Goal: Information Seeking & Learning: Learn about a topic

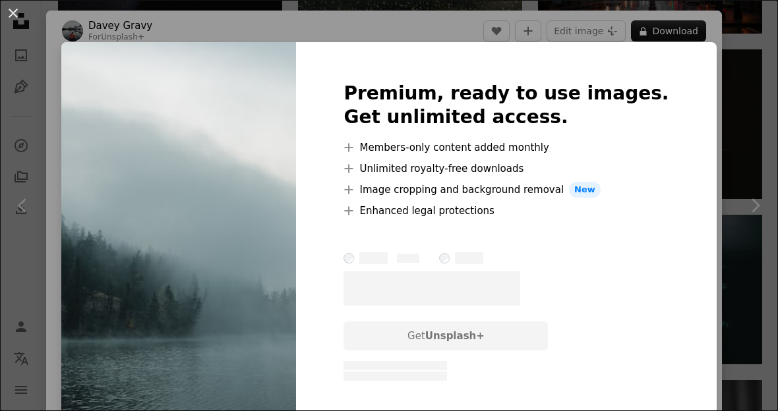
scroll to position [0, 1933]
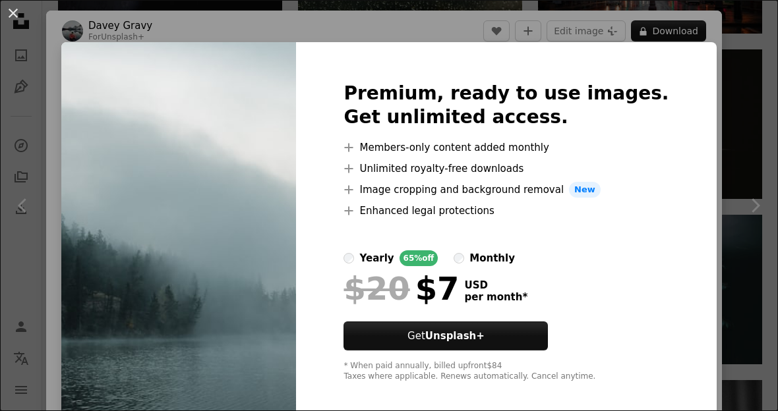
click at [724, 96] on div "An X shape Premium, ready to use images. Get unlimited access. A plus sign Memb…" at bounding box center [389, 205] width 778 height 411
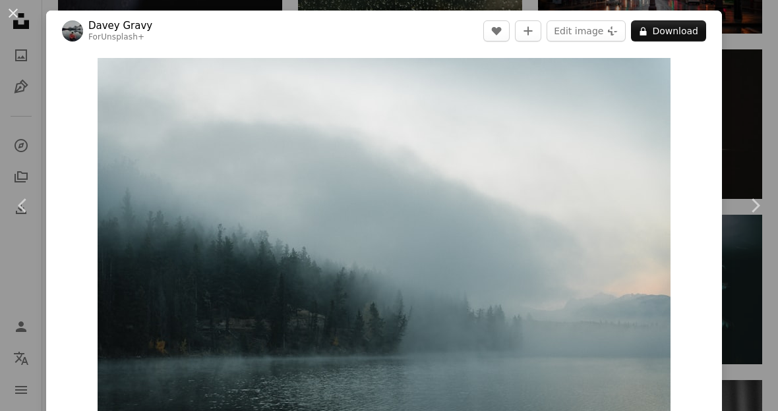
click at [749, 197] on link "Chevron right" at bounding box center [755, 205] width 46 height 127
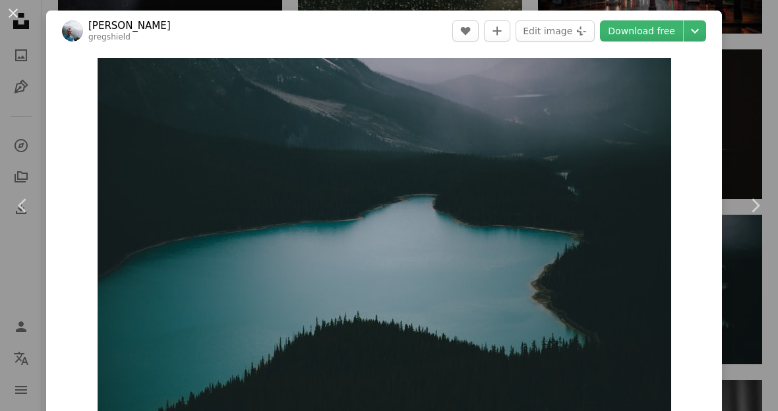
click at [665, 80] on img "Zoom in on this image" at bounding box center [385, 249] width 574 height 382
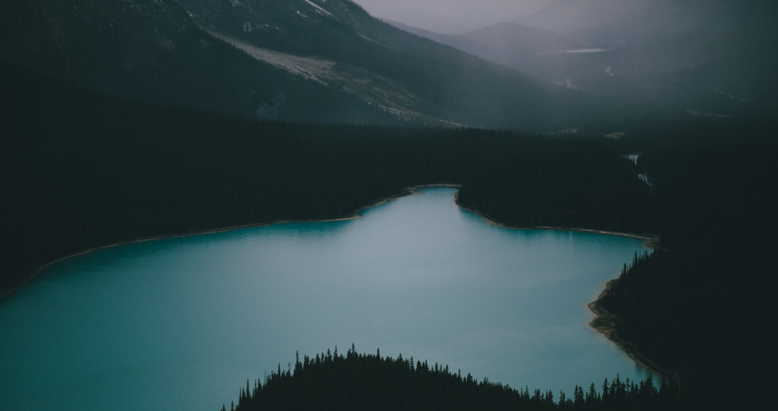
click at [747, 27] on img "Zoom out on this image" at bounding box center [388, 258] width 779 height 519
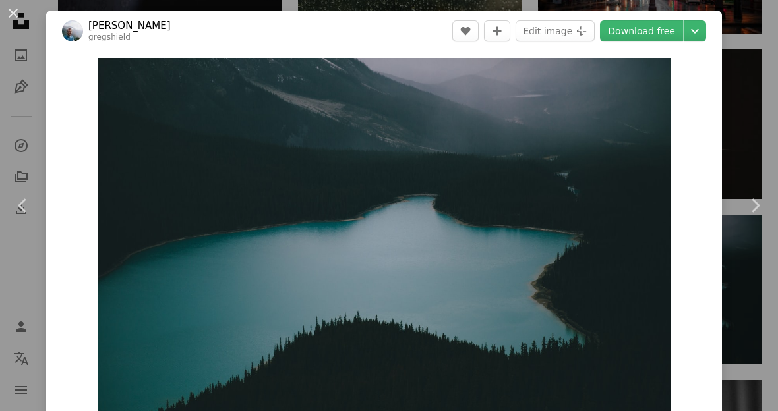
click at [750, 105] on div "An X shape Chevron left Chevron right [PERSON_NAME] gregshield A heart A plus s…" at bounding box center [389, 205] width 778 height 411
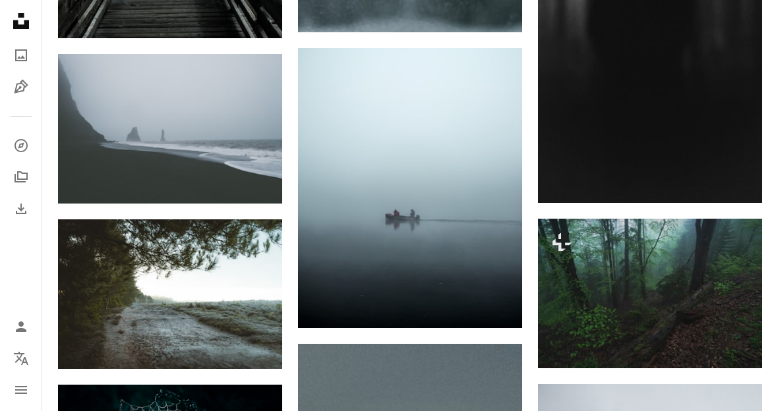
scroll to position [1253, 0]
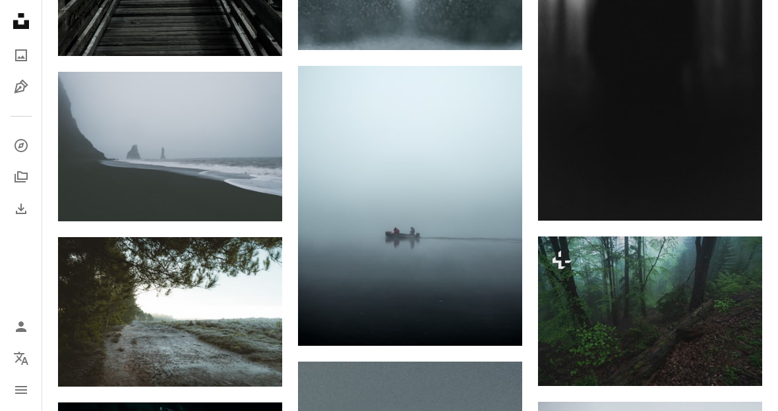
click at [160, 142] on img at bounding box center [170, 147] width 224 height 150
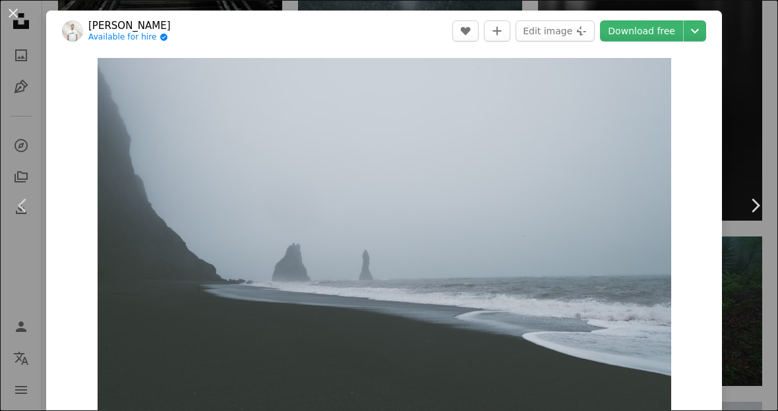
click at [193, 198] on img "Zoom in on this image" at bounding box center [385, 249] width 574 height 382
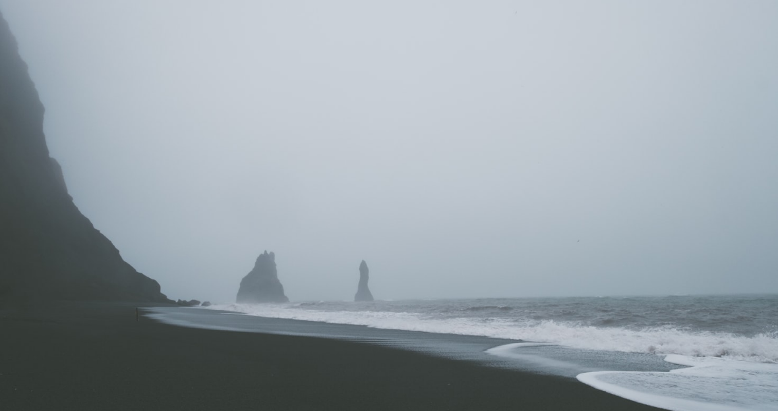
scroll to position [32, 0]
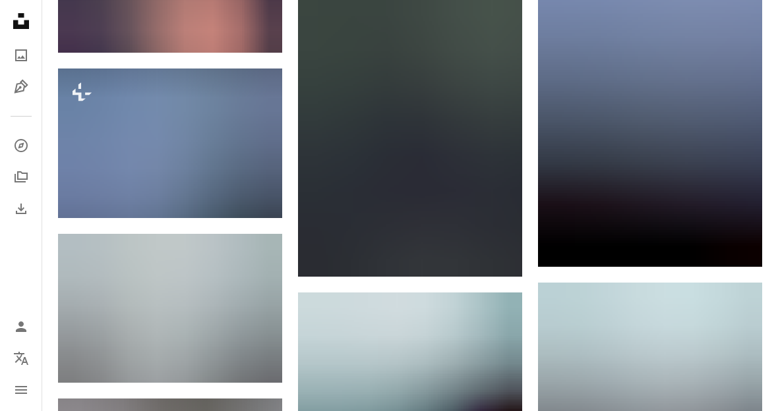
scroll to position [2754, 0]
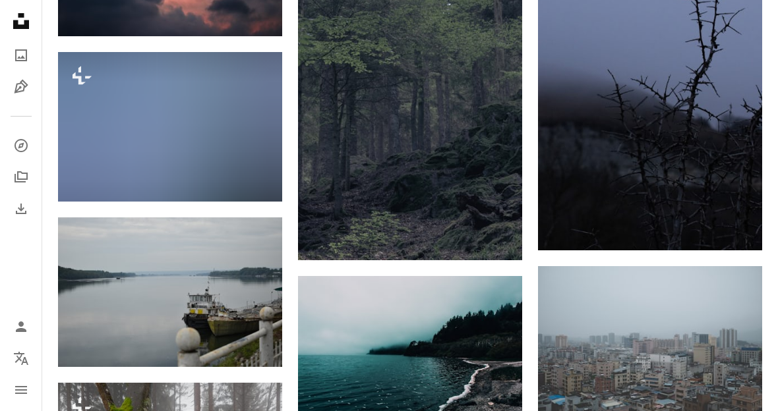
click at [136, 127] on img at bounding box center [170, 127] width 224 height 150
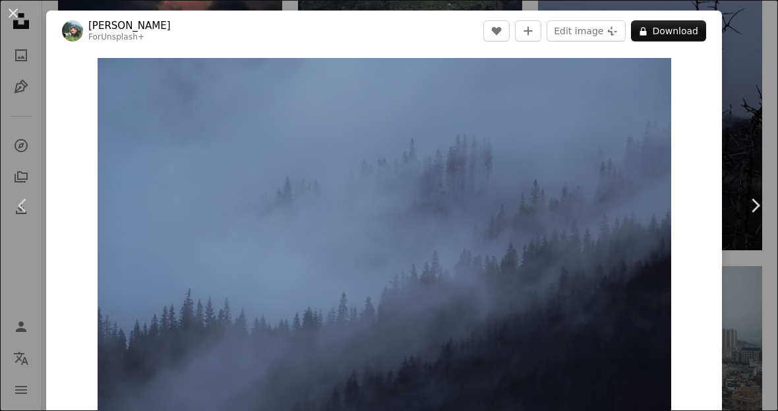
click at [83, 326] on div "Zoom in" at bounding box center [384, 249] width 676 height 396
click at [49, 152] on div "Zoom in" at bounding box center [384, 249] width 676 height 396
click at [9, 11] on button "An X shape" at bounding box center [13, 13] width 16 height 16
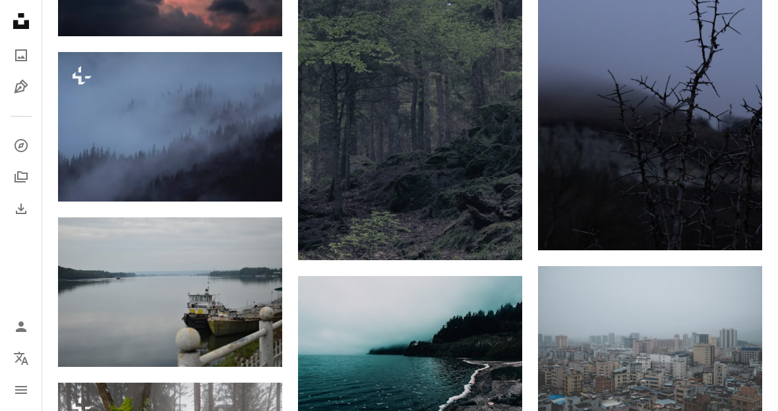
click at [687, 150] on img at bounding box center [650, 82] width 224 height 336
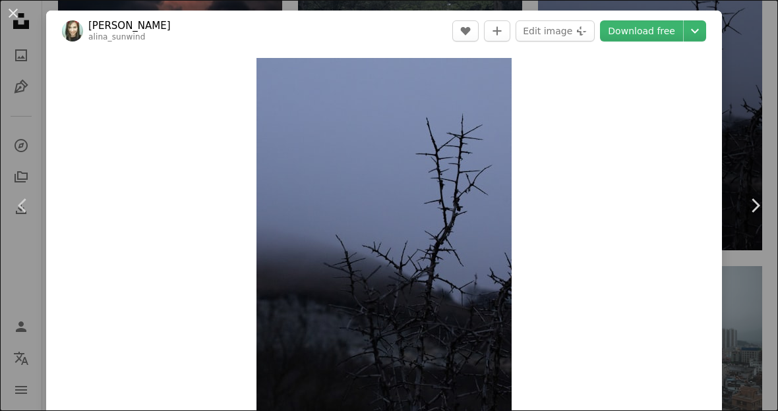
click at [21, 16] on button "An X shape" at bounding box center [13, 13] width 16 height 16
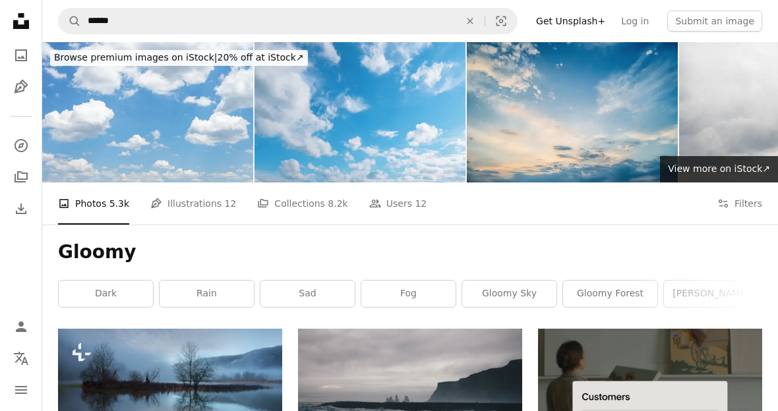
click at [473, 20] on icon "Find visuals sitewide" at bounding box center [470, 21] width 6 height 6
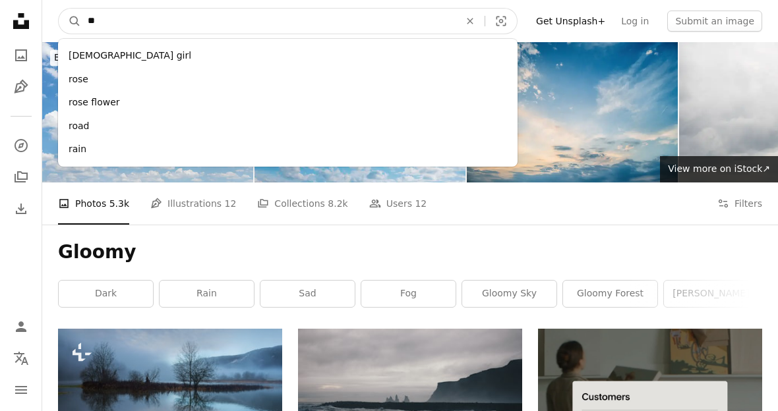
type input "***"
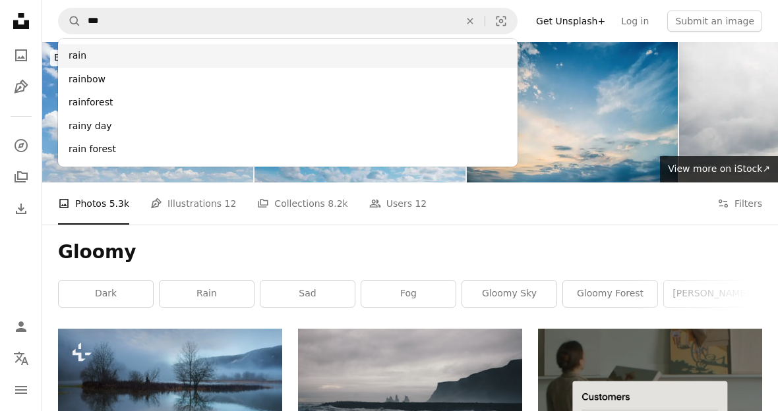
click at [102, 58] on div "rain" at bounding box center [287, 56] width 459 height 24
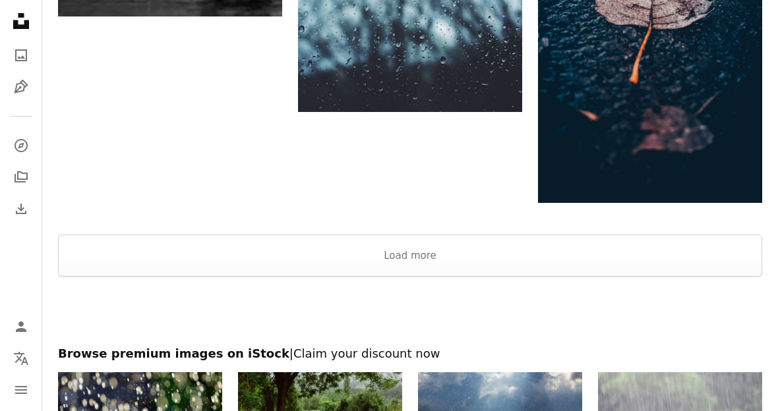
scroll to position [2163, 0]
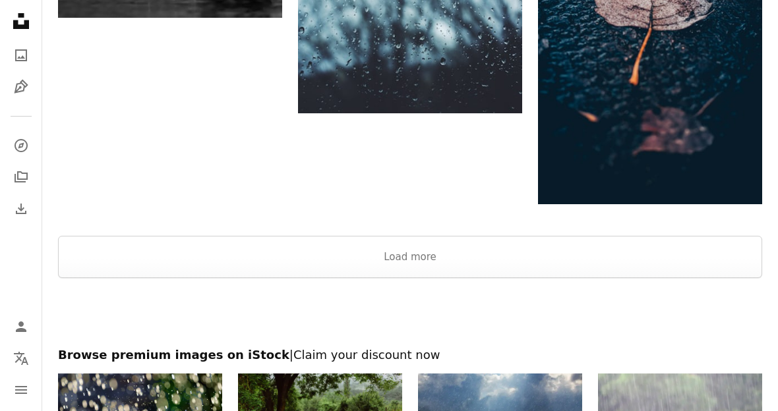
click at [212, 257] on button "Load more" at bounding box center [410, 257] width 704 height 42
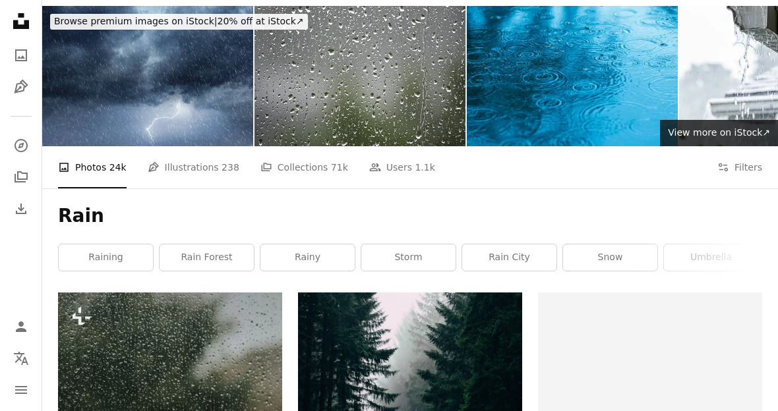
scroll to position [0, 0]
